Goal: Find specific page/section: Find specific page/section

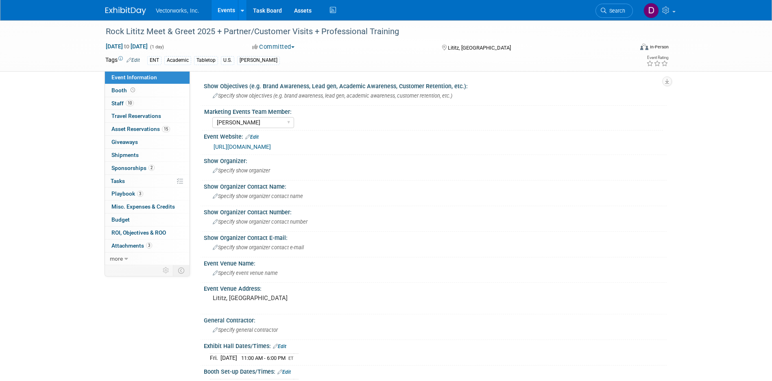
select select "[PERSON_NAME]"
click at [230, 9] on link "Events" at bounding box center [227, 10] width 30 height 20
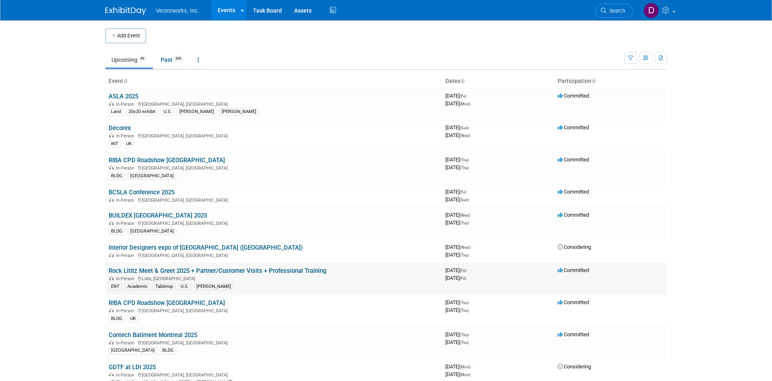
click at [152, 271] on link "Rock Lititz Meet & Greet 2025 + Partner/Customer Visits + Professional Training" at bounding box center [218, 270] width 218 height 7
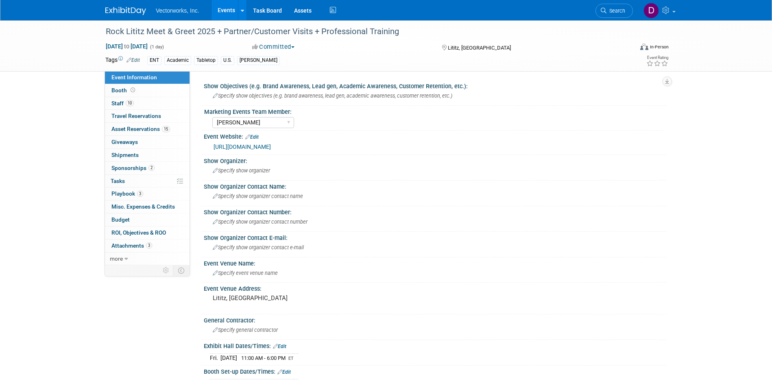
select select "[PERSON_NAME]"
click at [129, 101] on span "Staff 10" at bounding box center [123, 103] width 22 height 7
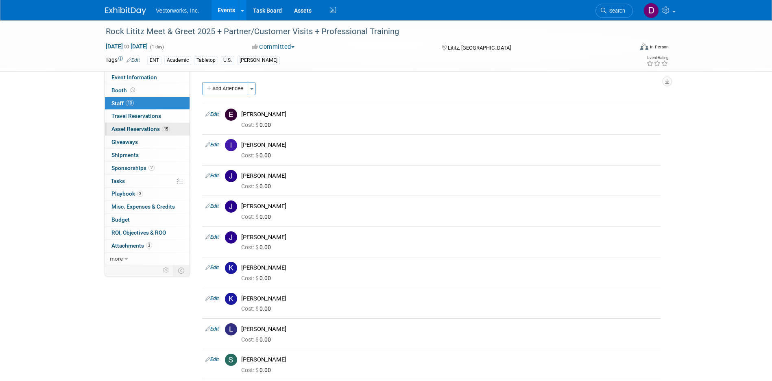
click at [133, 126] on link "15 Asset Reservations 15" at bounding box center [147, 129] width 85 height 13
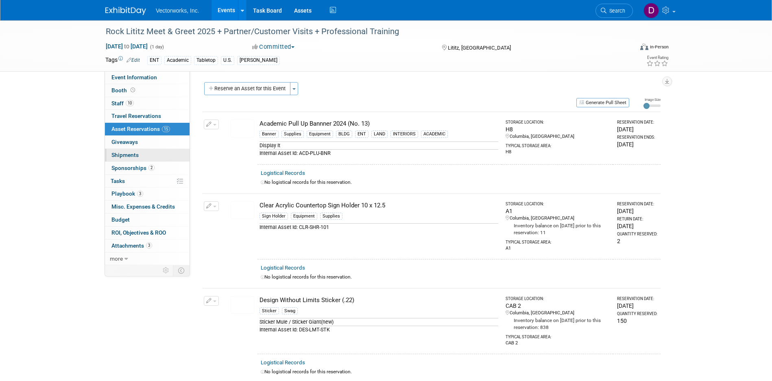
click at [140, 153] on link "0 Shipments 0" at bounding box center [147, 155] width 85 height 13
